Goal: Find specific page/section: Find specific page/section

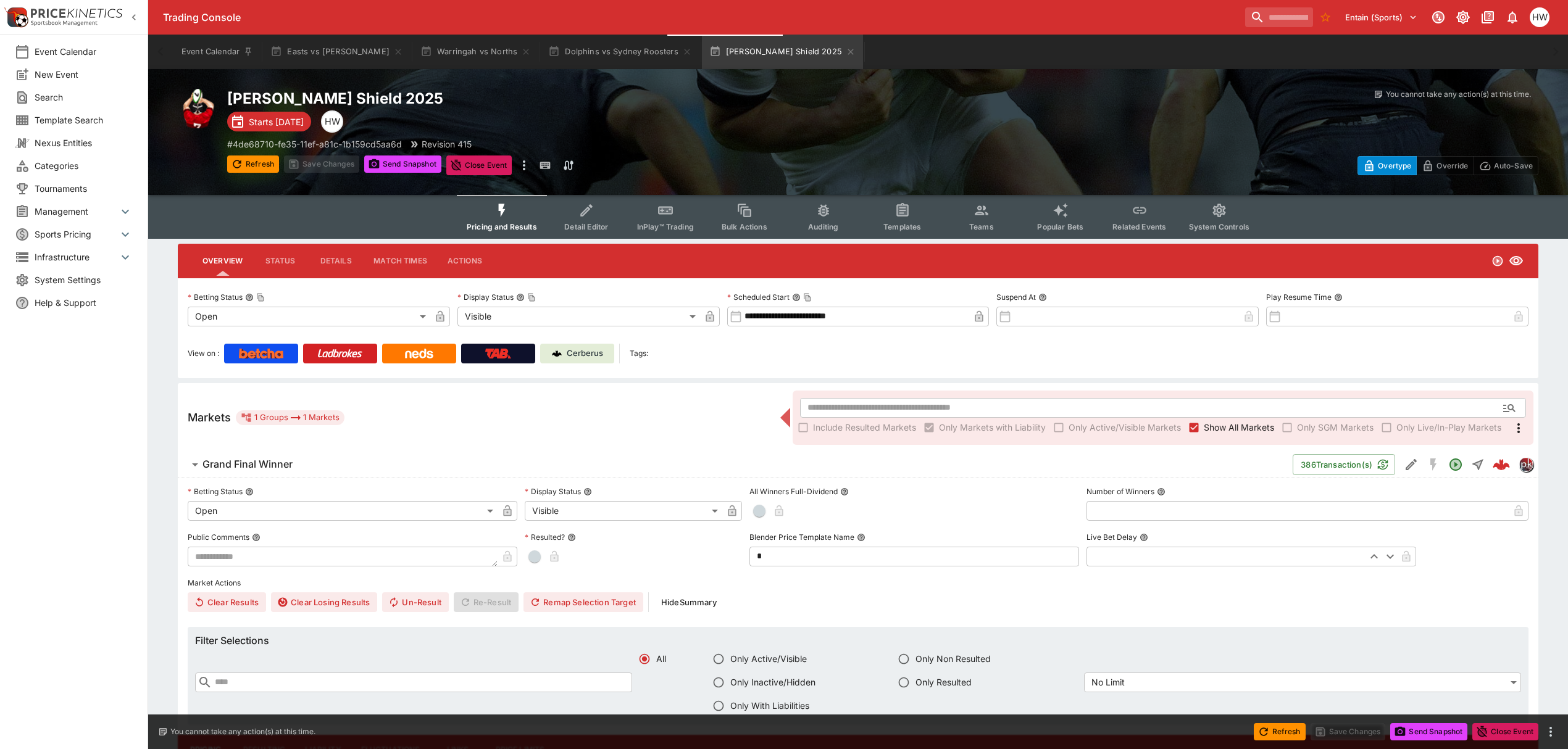
scroll to position [403, 0]
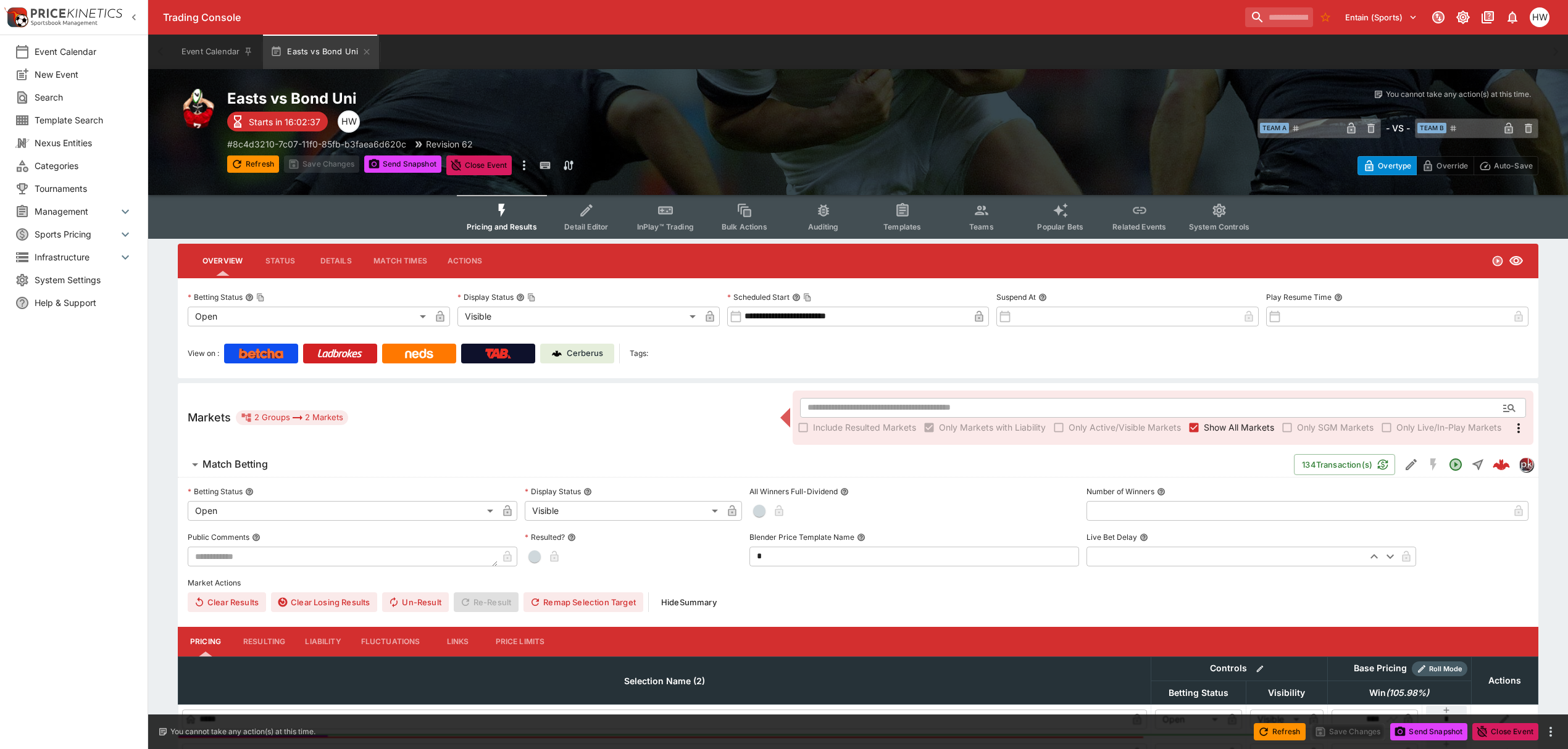
click at [597, 354] on p "Cerberus" at bounding box center [585, 354] width 37 height 13
